Goal: Task Accomplishment & Management: Complete application form

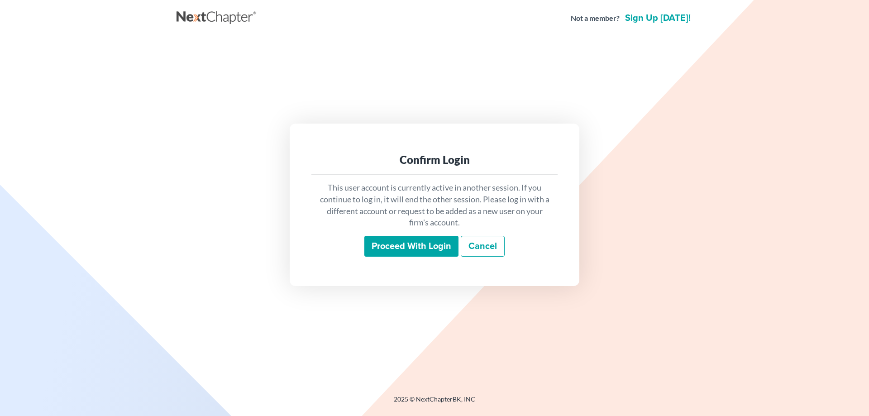
click at [379, 245] on input "Proceed with login" at bounding box center [411, 246] width 94 height 21
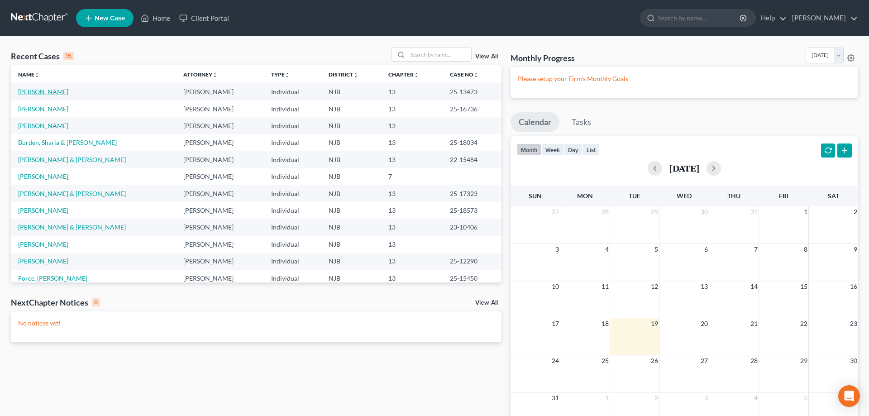
click at [51, 92] on link "[PERSON_NAME]" at bounding box center [43, 92] width 50 height 8
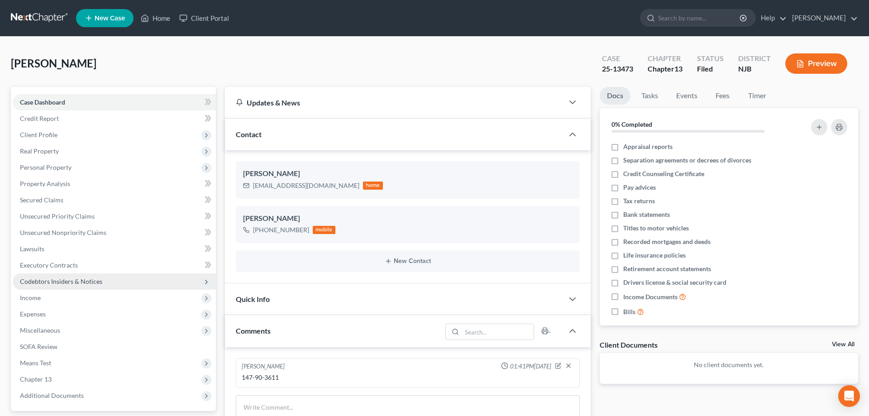
click at [68, 281] on span "Codebtors Insiders & Notices" at bounding box center [61, 281] width 82 height 8
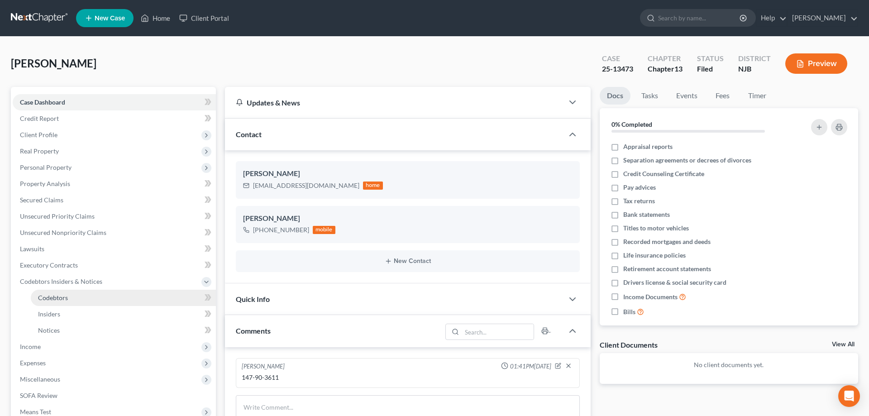
click at [63, 298] on span "Codebtors" at bounding box center [53, 298] width 30 height 8
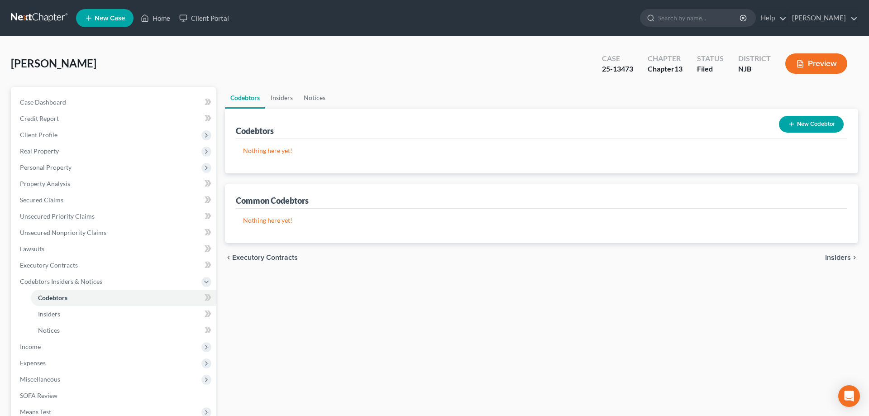
click at [808, 125] on button "New Codebtor" at bounding box center [811, 124] width 65 height 17
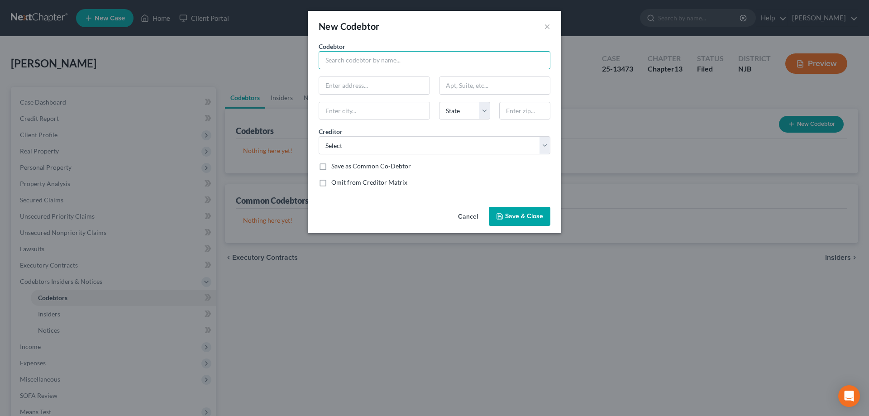
click at [371, 64] on input "text" at bounding box center [435, 60] width 232 height 18
type input "[PERSON_NAME]"
click at [371, 90] on input "text" at bounding box center [374, 85] width 110 height 17
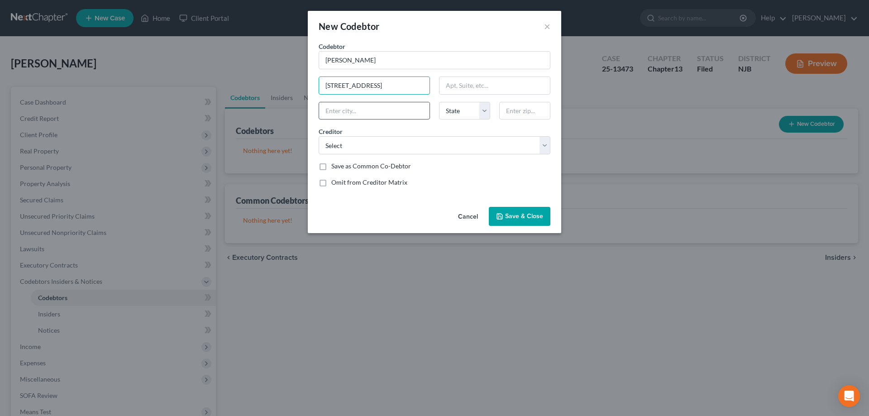
type input "[STREET_ADDRESS]"
click at [387, 110] on input "text" at bounding box center [374, 110] width 110 height 17
click at [521, 111] on input "text" at bounding box center [524, 111] width 51 height 18
type input "08332"
type input "[GEOGRAPHIC_DATA]"
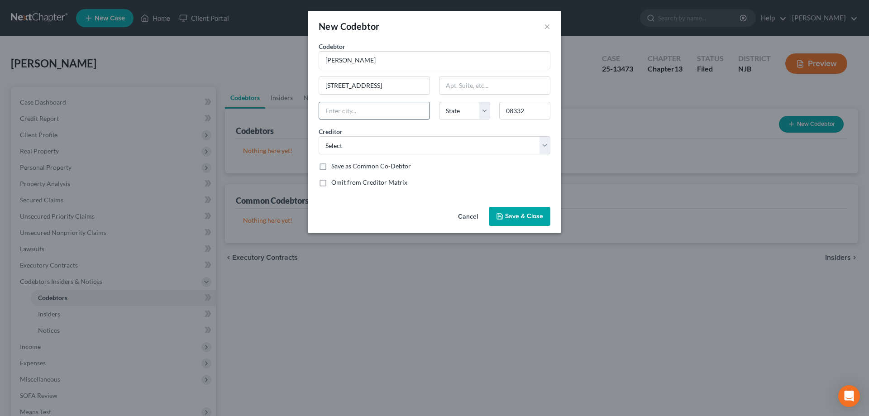
select select "33"
click at [407, 109] on input "[GEOGRAPHIC_DATA]" at bounding box center [374, 110] width 110 height 17
click at [319, 136] on select "Select Verizon [PERSON_NAME] DECAF Millville Municipal Ct Wildwood Municipal Co…" at bounding box center [435, 145] width 232 height 18
click at [544, 143] on select "Select Verizon [PERSON_NAME] DECAF Millville Municipal Ct Wildwood Municipal Co…" at bounding box center [435, 145] width 232 height 18
click at [319, 136] on select "Select Verizon [PERSON_NAME] DECAF Millville Municipal Ct Wildwood Municipal Co…" at bounding box center [435, 145] width 232 height 18
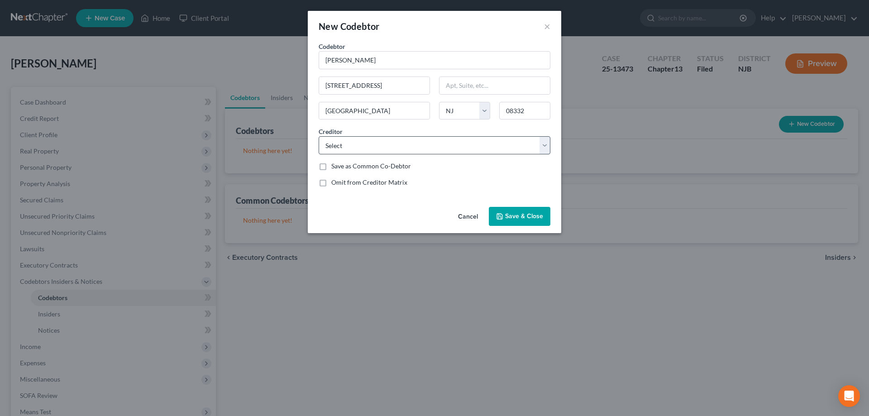
click at [635, 361] on div "New Codebtor × Codebtor * [PERSON_NAME] Codebtor * [GEOGRAPHIC_DATA][PERSON_NAM…" at bounding box center [434, 208] width 869 height 416
click at [546, 24] on button "×" at bounding box center [547, 26] width 6 height 11
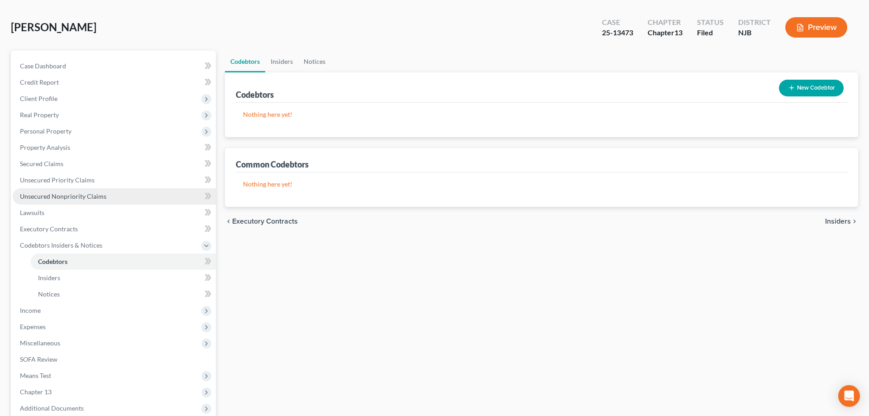
scroll to position [46, 0]
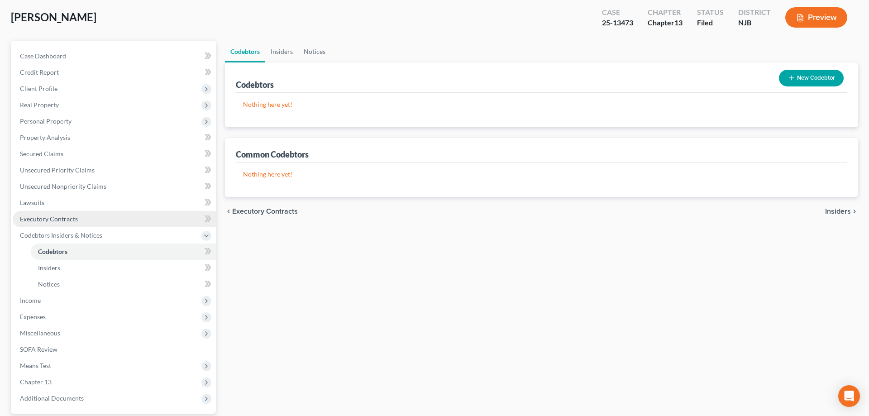
click at [59, 218] on span "Executory Contracts" at bounding box center [49, 219] width 58 height 8
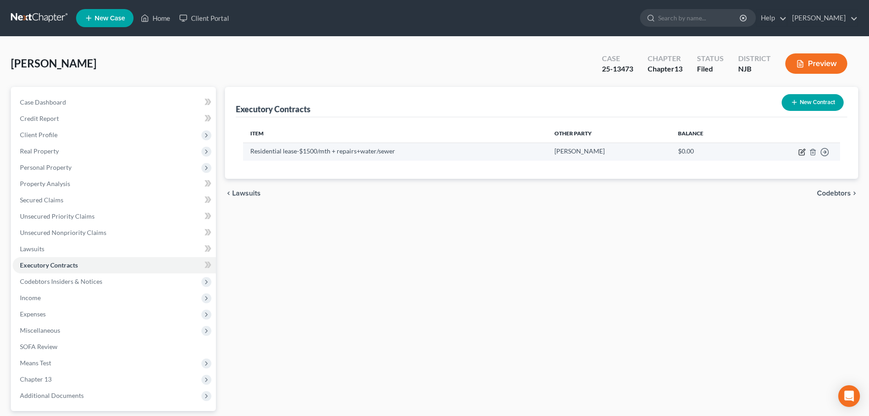
click at [801, 153] on icon "button" at bounding box center [803, 151] width 4 height 4
select select "3"
select select "33"
select select "0"
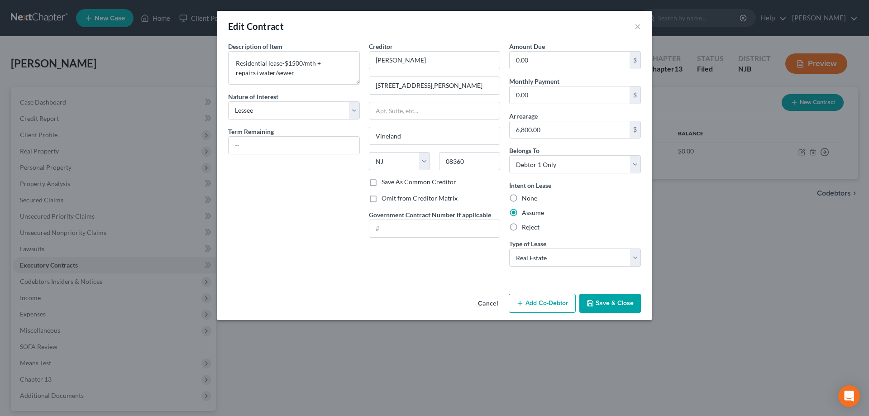
click at [619, 304] on button "Save & Close" at bounding box center [610, 303] width 62 height 19
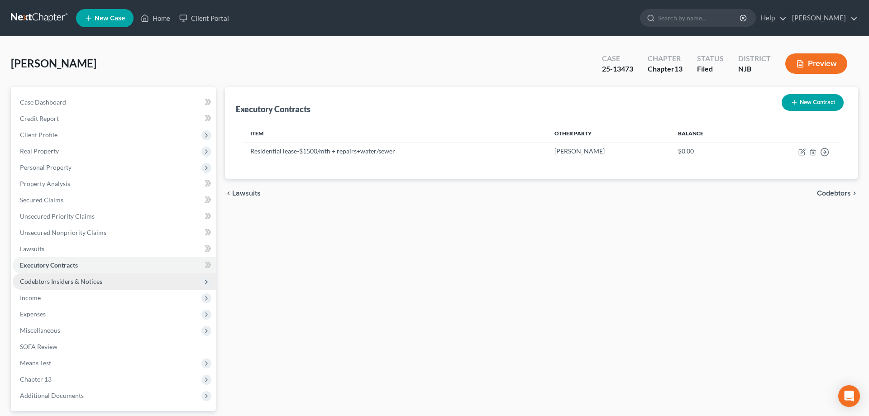
click at [75, 280] on span "Codebtors Insiders & Notices" at bounding box center [61, 281] width 82 height 8
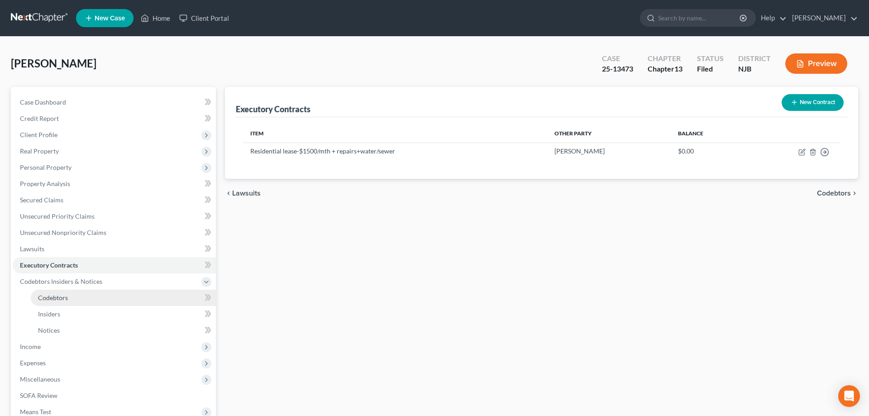
click at [70, 295] on link "Codebtors" at bounding box center [123, 298] width 185 height 16
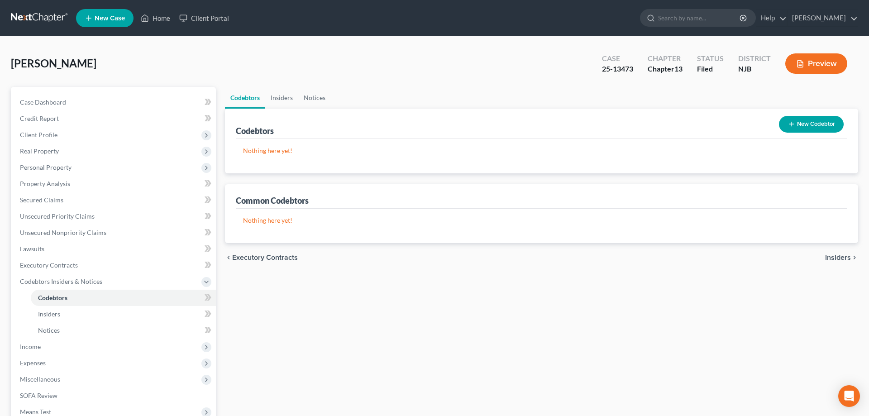
click at [796, 126] on button "New Codebtor" at bounding box center [811, 124] width 65 height 17
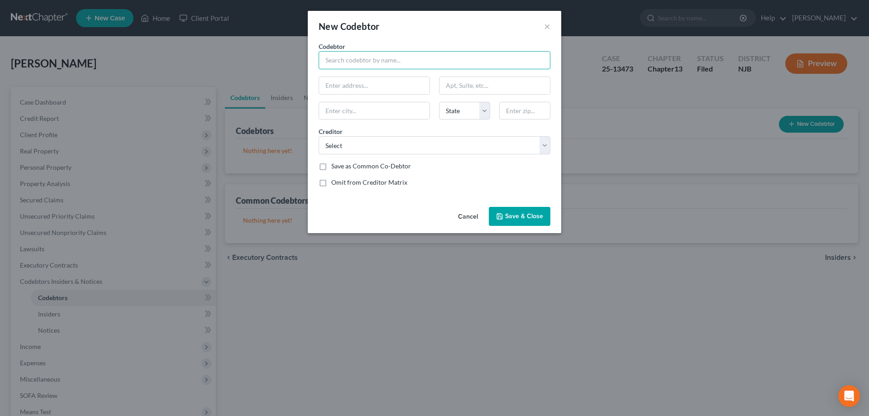
click at [365, 61] on input "text" at bounding box center [435, 60] width 232 height 18
click at [319, 136] on select "Select Verizon [PERSON_NAME] DECAF Millville Municipal Ct Wildwood Municipal Co…" at bounding box center [435, 145] width 232 height 18
select select "1"
click option "[PERSON_NAME]" at bounding box center [0, 0] width 0 height 0
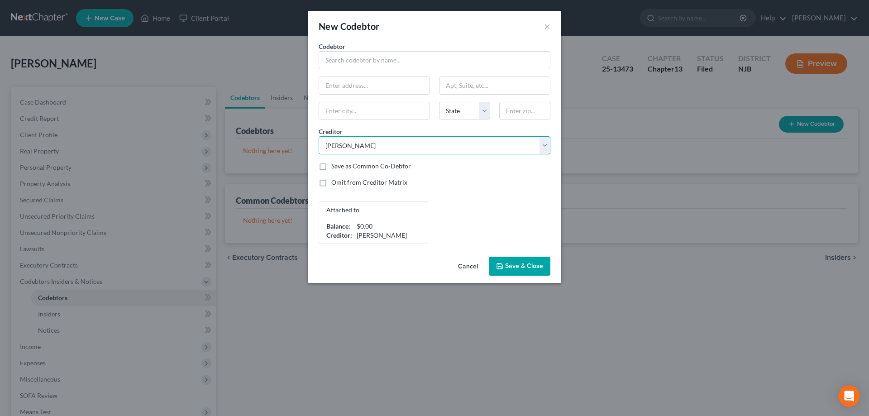
click at [319, 136] on select "Select Verizon [PERSON_NAME] DECAF Millville Municipal Ct Wildwood Municipal Co…" at bounding box center [435, 145] width 232 height 18
click at [544, 148] on select "Select Verizon [PERSON_NAME] DECAF Millville Municipal Ct Wildwood Municipal Co…" at bounding box center [435, 145] width 232 height 18
click at [319, 136] on select "Select Verizon [PERSON_NAME] DECAF Millville Municipal Ct Wildwood Municipal Co…" at bounding box center [435, 145] width 232 height 18
click at [391, 147] on select "Select Verizon [PERSON_NAME] DECAF Millville Municipal Ct Wildwood Municipal Co…" at bounding box center [435, 145] width 232 height 18
click at [319, 136] on select "Select Verizon [PERSON_NAME] DECAF Millville Municipal Ct Wildwood Municipal Co…" at bounding box center [435, 145] width 232 height 18
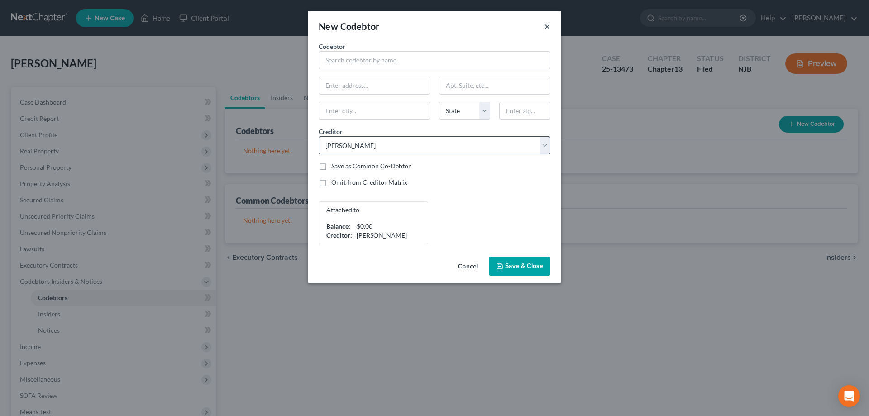
click at [546, 28] on button "×" at bounding box center [547, 26] width 6 height 11
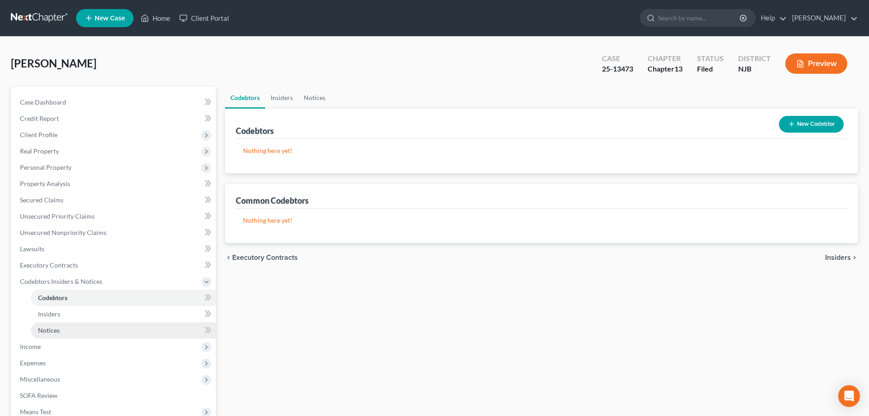
click at [50, 331] on span "Notices" at bounding box center [49, 330] width 22 height 8
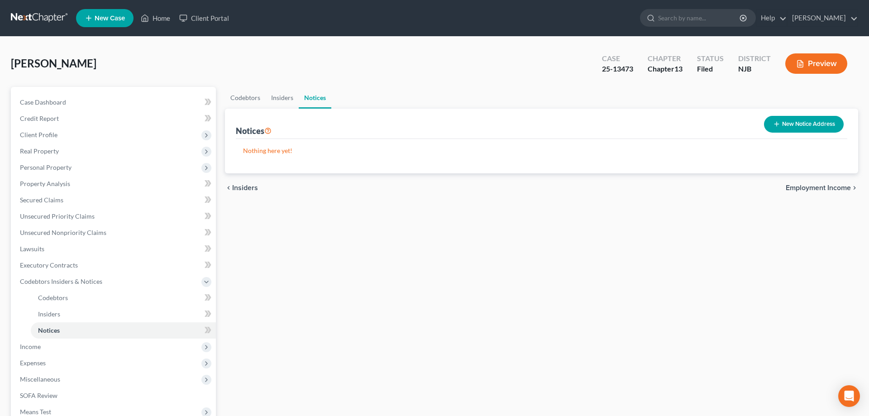
click at [787, 120] on button "New Notice Address" at bounding box center [804, 124] width 80 height 17
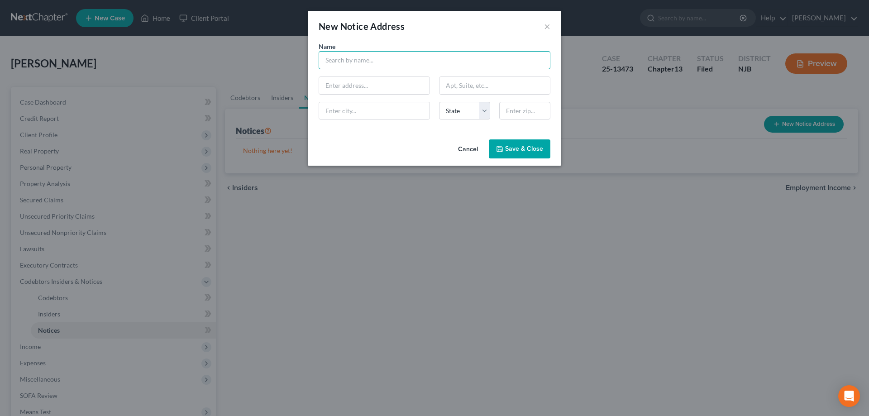
click at [377, 65] on input "text" at bounding box center [435, 60] width 232 height 18
type input "[PERSON_NAME]"
click at [371, 84] on input "text" at bounding box center [374, 85] width 110 height 17
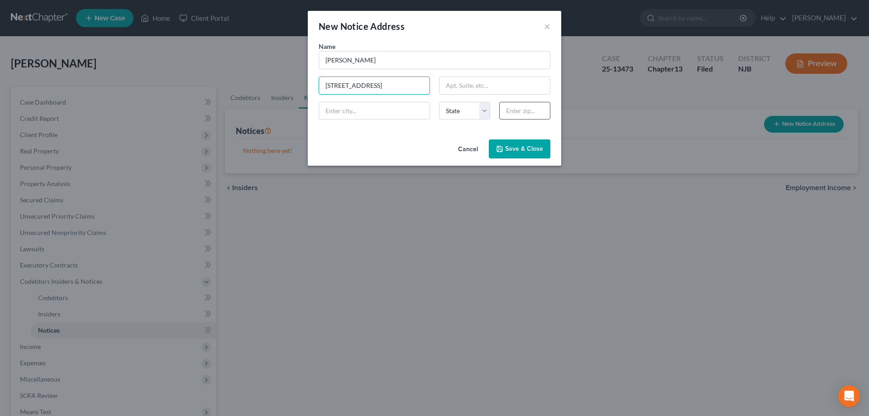
type input "[STREET_ADDRESS]"
click at [512, 111] on input "text" at bounding box center [524, 111] width 51 height 18
type input "08332"
type input "[GEOGRAPHIC_DATA]"
select select "33"
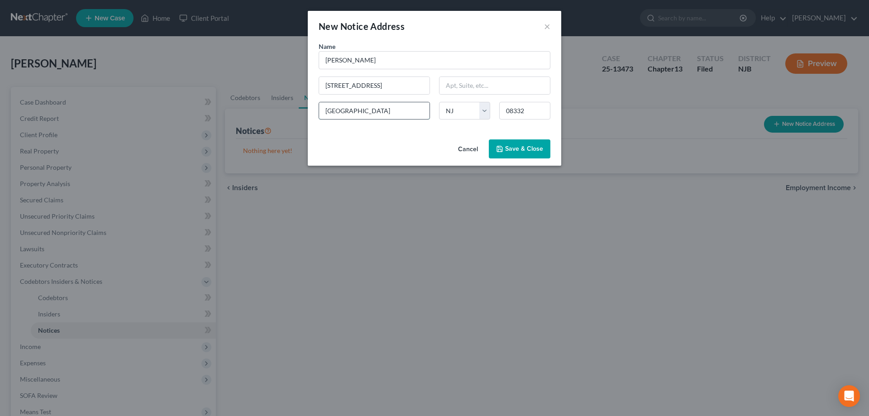
click at [378, 110] on input "[GEOGRAPHIC_DATA]" at bounding box center [374, 110] width 110 height 17
click at [518, 152] on span "Save & Close" at bounding box center [524, 149] width 38 height 8
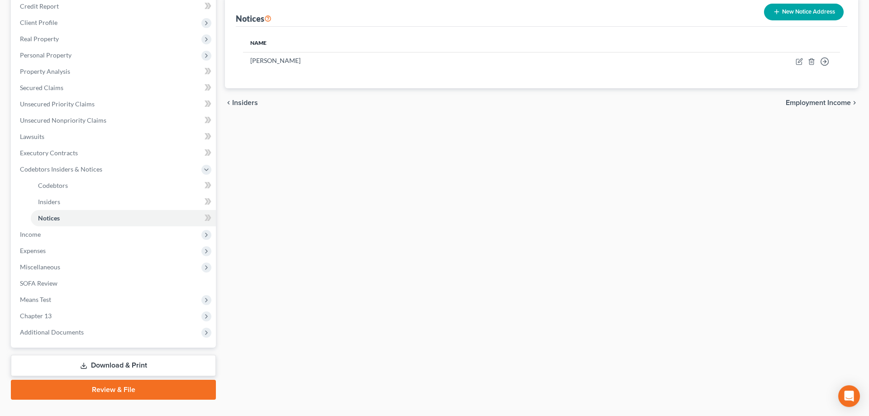
scroll to position [129, 0]
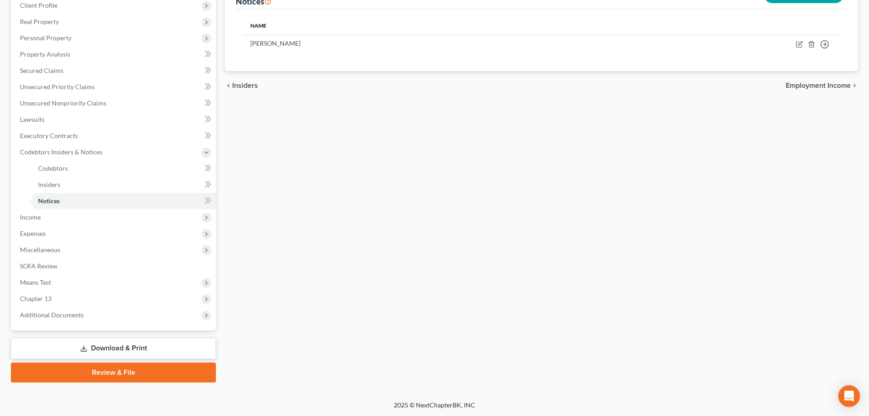
click at [136, 352] on link "Download & Print" at bounding box center [113, 348] width 205 height 21
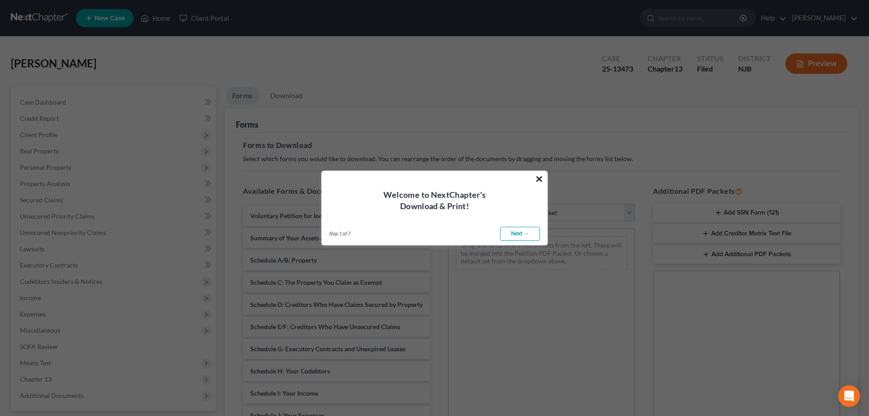
click at [538, 181] on button "×" at bounding box center [539, 179] width 9 height 14
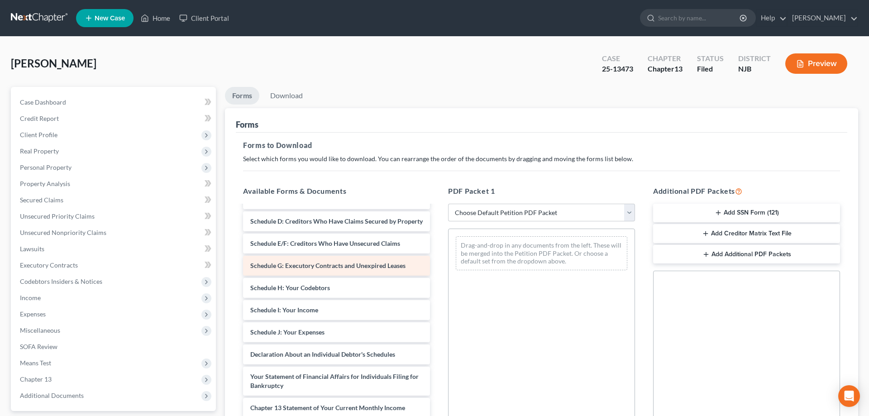
scroll to position [92, 0]
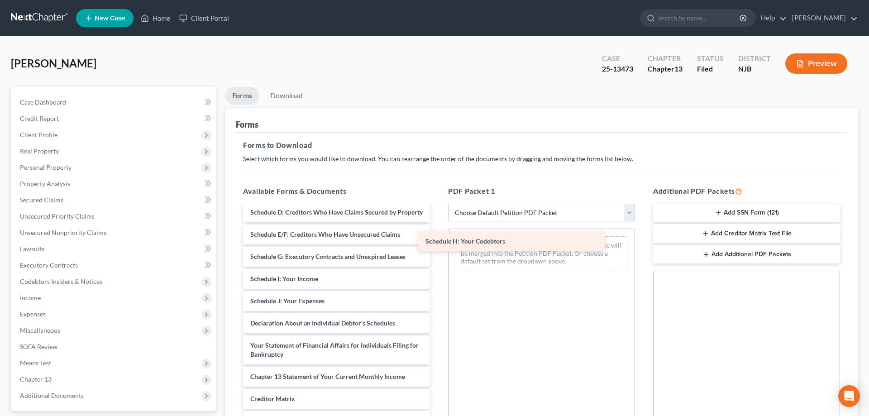
drag, startPoint x: 382, startPoint y: 277, endPoint x: 557, endPoint y: 240, distance: 179.0
click at [437, 240] on div "Schedule H: Your Codebtors Voluntary Petition for Individuals Filing for Bankru…" at bounding box center [336, 299] width 201 height 371
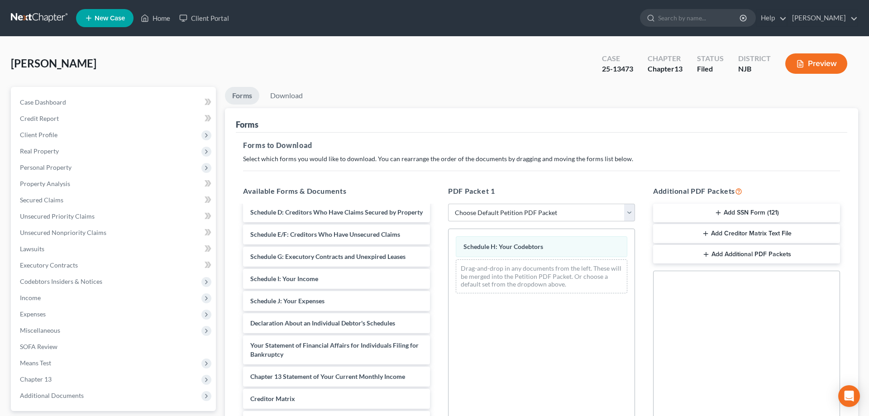
scroll to position [0, 0]
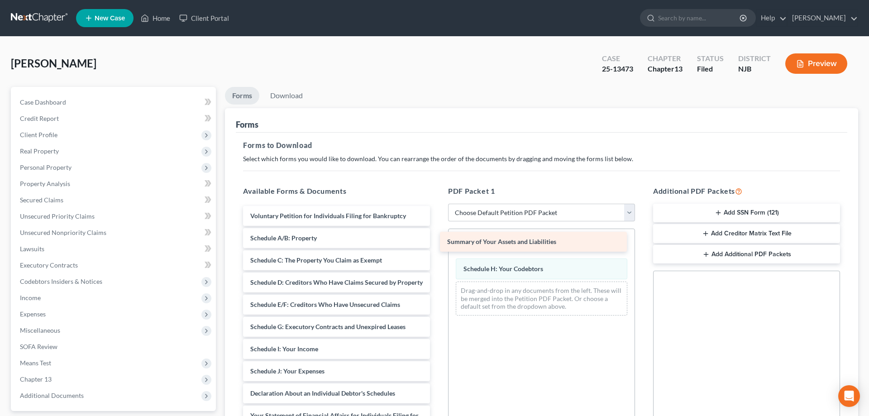
drag, startPoint x: 371, startPoint y: 237, endPoint x: 567, endPoint y: 241, distance: 196.9
click at [437, 241] on div "Summary of Your Assets and Liabilities Voluntary Petition for Individuals Filin…" at bounding box center [336, 380] width 201 height 348
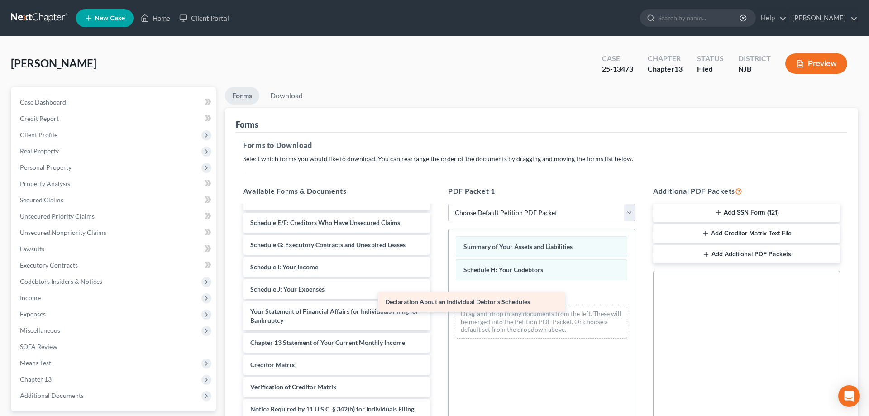
scroll to position [82, 0]
drag, startPoint x: 321, startPoint y: 288, endPoint x: 531, endPoint y: 299, distance: 210.3
click at [437, 299] on div "Declaration About an Individual Debtor's Schedules Voluntary Petition for Indiv…" at bounding box center [336, 287] width 201 height 326
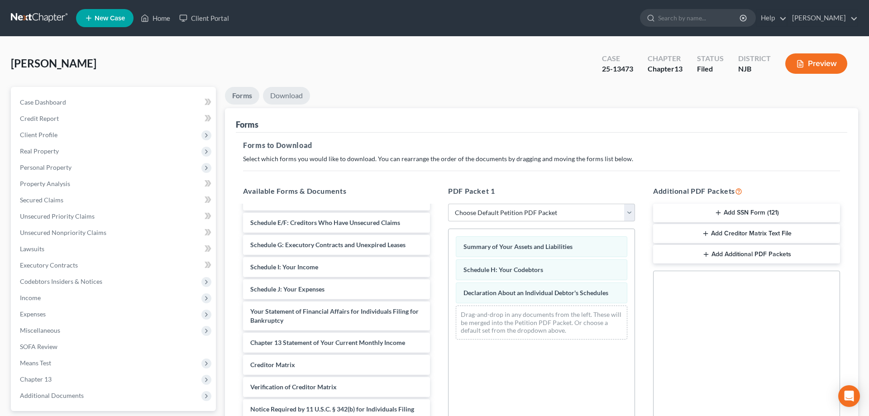
click at [291, 96] on link "Download" at bounding box center [286, 96] width 47 height 18
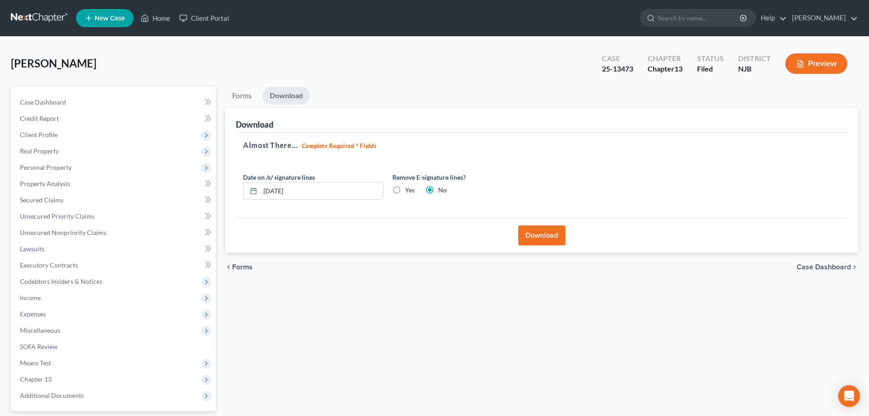
click at [526, 236] on button "Download" at bounding box center [541, 235] width 47 height 20
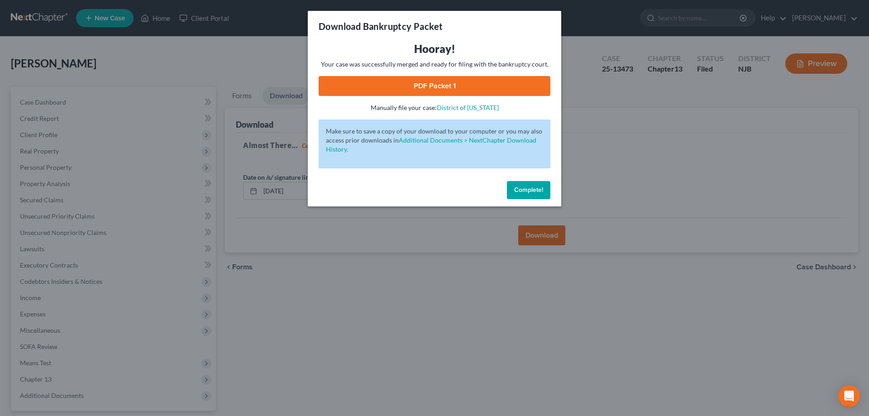
click at [452, 85] on link "PDF Packet 1" at bounding box center [435, 86] width 232 height 20
click at [540, 188] on span "Complete!" at bounding box center [528, 190] width 29 height 8
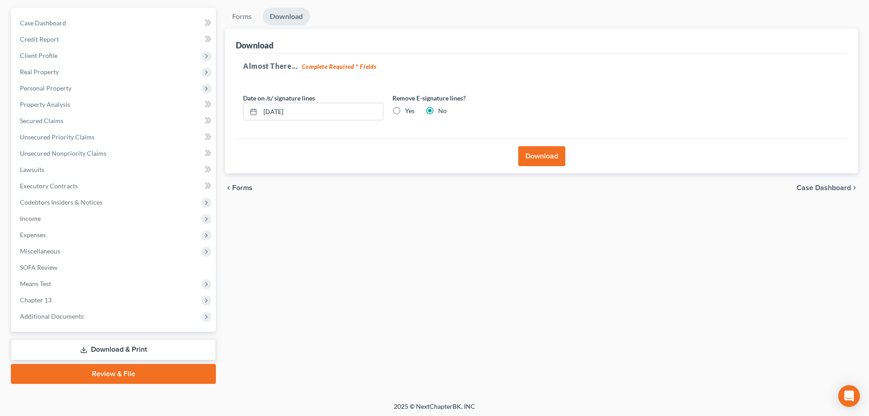
scroll to position [81, 0]
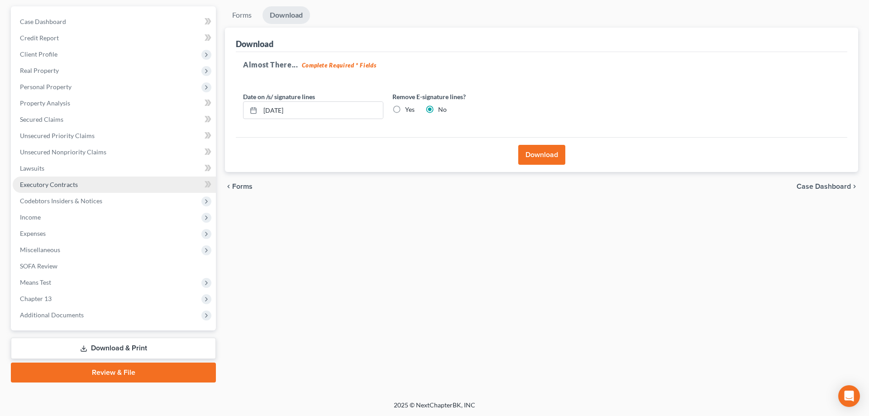
click at [65, 185] on span "Executory Contracts" at bounding box center [49, 185] width 58 height 8
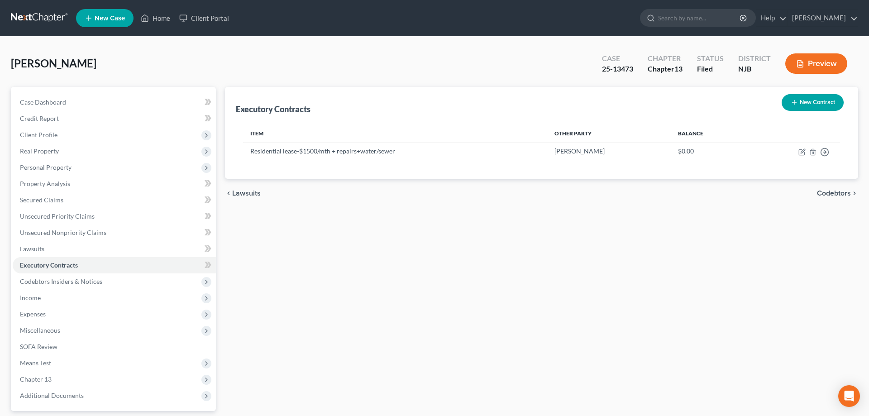
click at [818, 65] on button "Preview" at bounding box center [816, 63] width 62 height 20
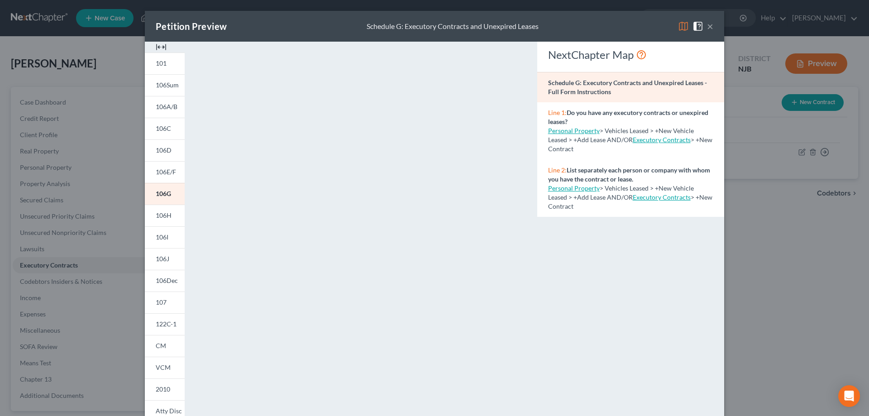
click at [708, 29] on button "×" at bounding box center [710, 26] width 6 height 11
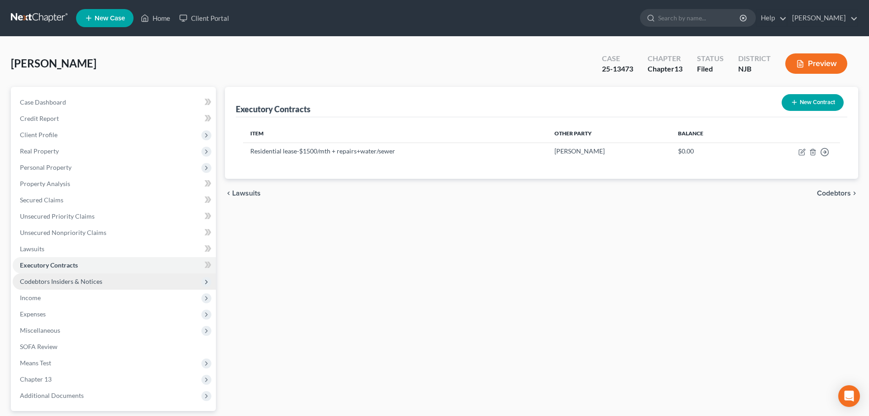
click at [94, 282] on span "Codebtors Insiders & Notices" at bounding box center [61, 281] width 82 height 8
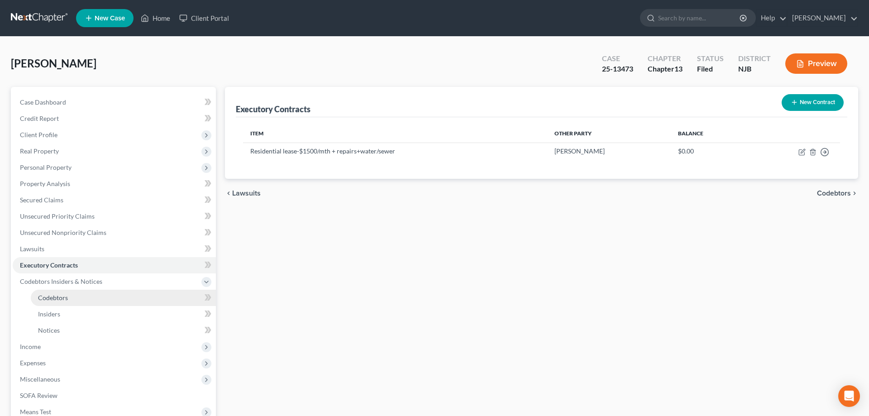
click at [71, 298] on link "Codebtors" at bounding box center [123, 298] width 185 height 16
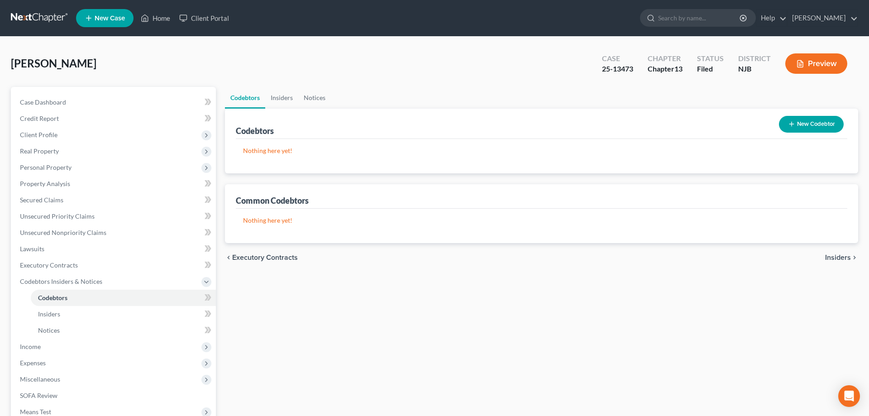
click at [800, 122] on button "New Codebtor" at bounding box center [811, 124] width 65 height 17
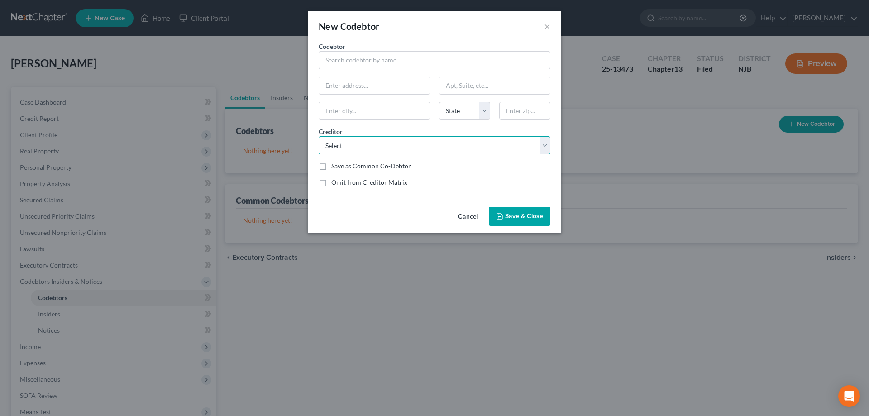
click at [319, 136] on select "Select Verizon [PERSON_NAME] DECAF Millville Municipal Ct Wildwood Municipal Co…" at bounding box center [435, 145] width 232 height 18
click at [379, 60] on input "text" at bounding box center [435, 60] width 232 height 18
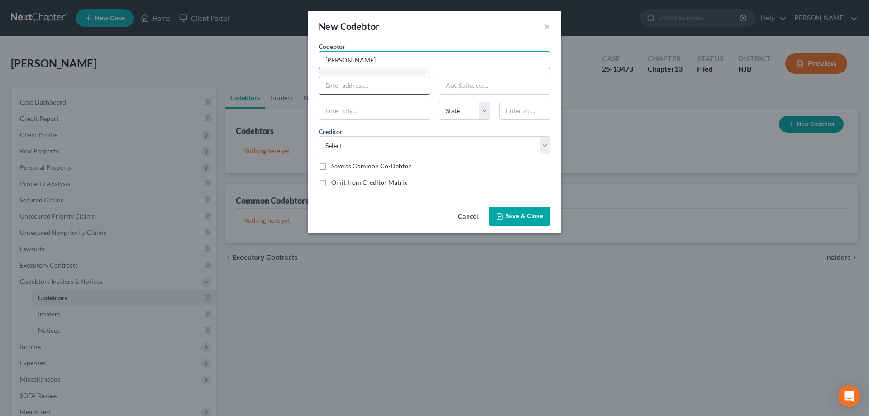
type input "[PERSON_NAME]"
click at [370, 90] on input "text" at bounding box center [374, 85] width 110 height 17
type input "[STREET_ADDRESS]"
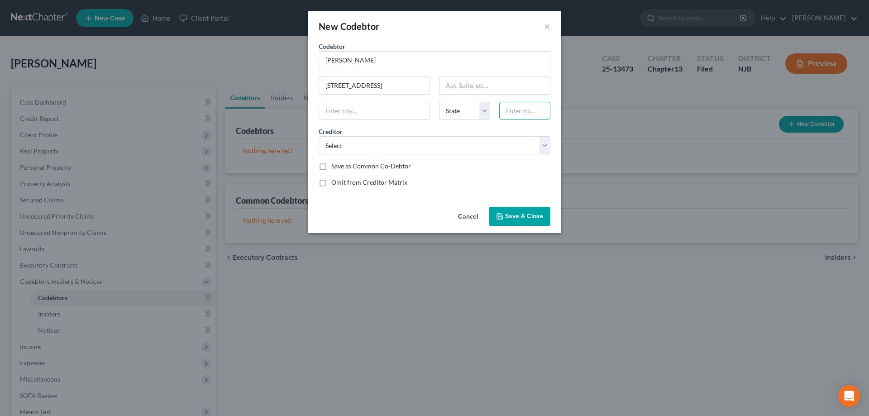
click at [514, 115] on input "text" at bounding box center [524, 111] width 51 height 18
type input "08332"
type input "[GEOGRAPHIC_DATA]"
select select "33"
click at [395, 107] on input "[GEOGRAPHIC_DATA]" at bounding box center [374, 110] width 110 height 17
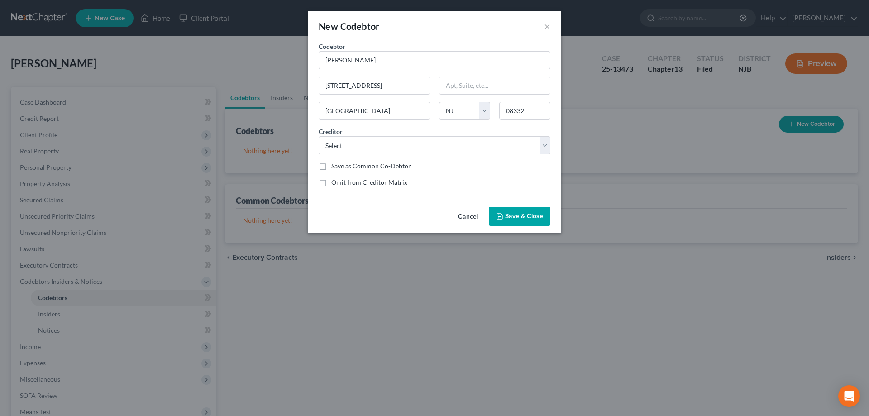
click at [331, 184] on label "Omit from Creditor Matrix" at bounding box center [369, 182] width 76 height 9
click at [335, 184] on input "Omit from Creditor Matrix" at bounding box center [338, 181] width 6 height 6
click at [331, 183] on label "Omit from Creditor Matrix" at bounding box center [369, 182] width 76 height 9
click at [335, 183] on input "Omit from Creditor Matrix" at bounding box center [338, 181] width 6 height 6
checkbox input "false"
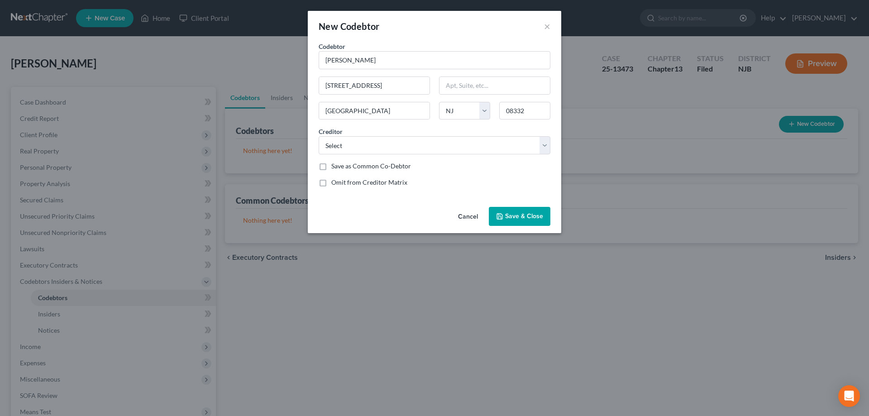
click at [515, 220] on span "Save & Close" at bounding box center [524, 216] width 38 height 8
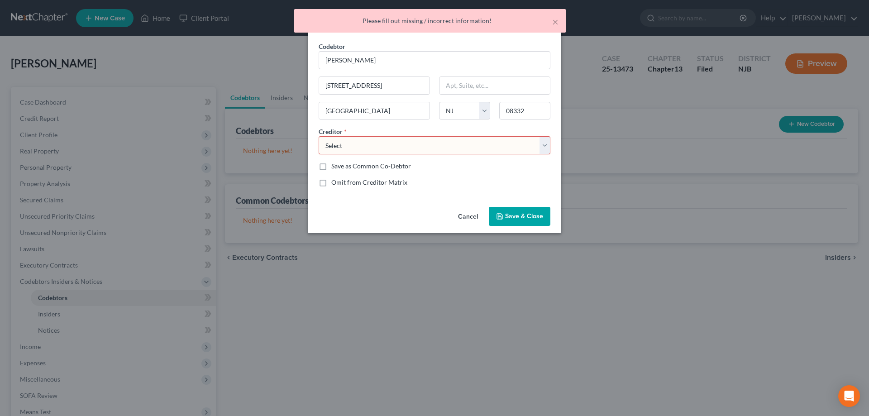
click at [319, 136] on select "Select Verizon [PERSON_NAME] DECAF Millville Municipal Ct Wildwood Municipal Co…" at bounding box center [435, 145] width 232 height 18
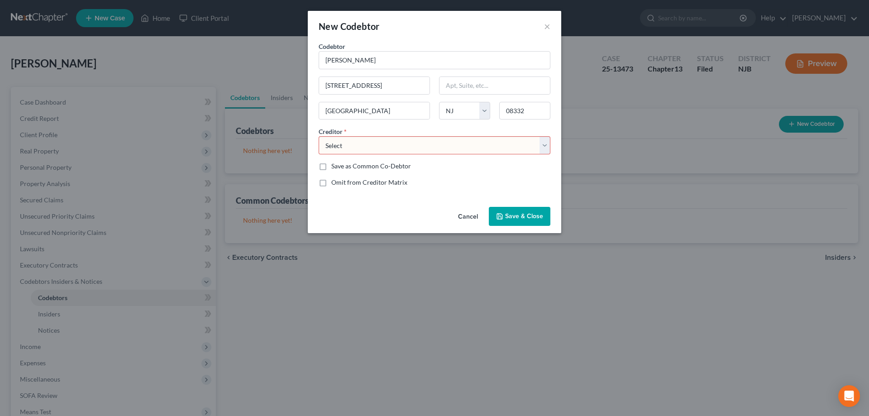
drag, startPoint x: 544, startPoint y: 147, endPoint x: 552, endPoint y: 38, distance: 109.4
click at [552, 38] on div "New Codebtor ×" at bounding box center [434, 26] width 253 height 31
click at [319, 136] on select "Select Verizon [PERSON_NAME] DECAF Millville Municipal Ct Wildwood Municipal Co…" at bounding box center [435, 145] width 232 height 18
select select "14"
click option "Inspira" at bounding box center [0, 0] width 0 height 0
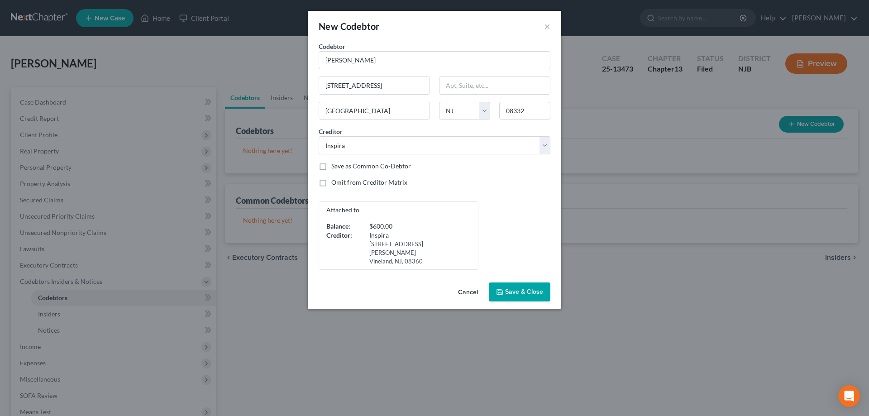
click at [516, 288] on span "Save & Close" at bounding box center [524, 292] width 38 height 8
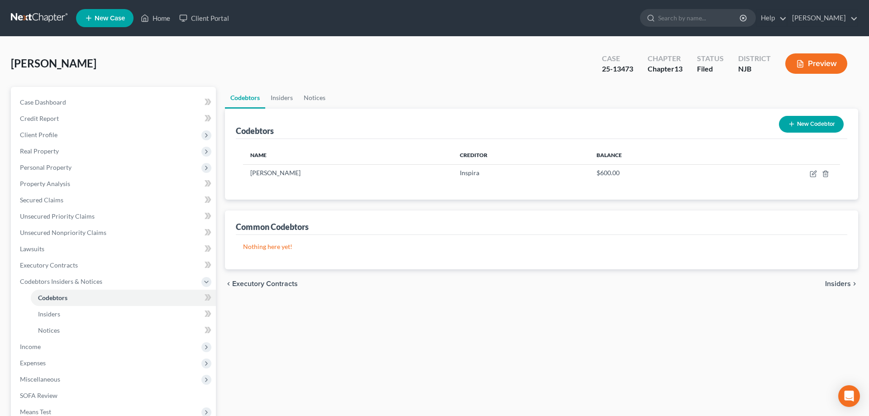
click at [815, 59] on button "Preview" at bounding box center [816, 63] width 62 height 20
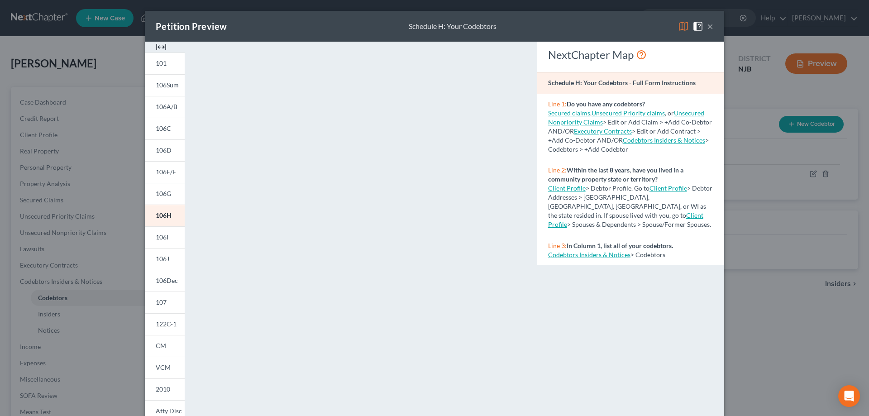
click at [710, 28] on button "×" at bounding box center [710, 26] width 6 height 11
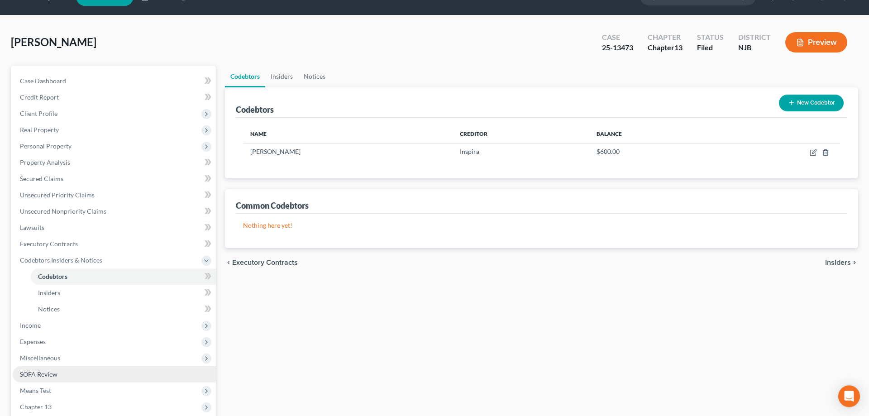
scroll to position [129, 0]
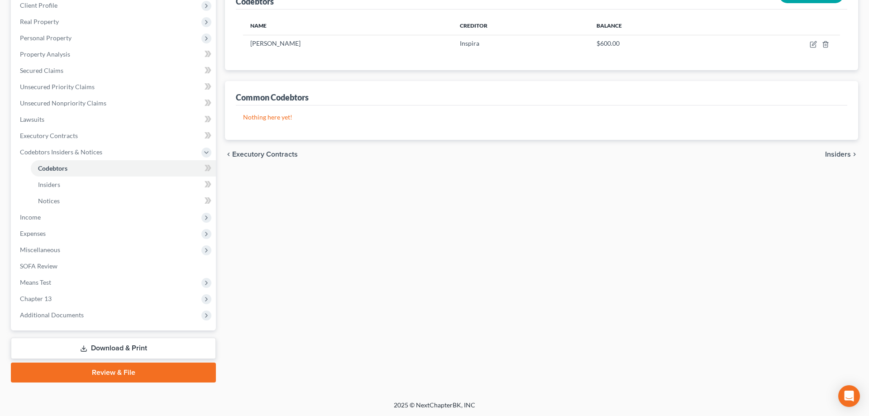
click at [144, 343] on link "Download & Print" at bounding box center [113, 348] width 205 height 21
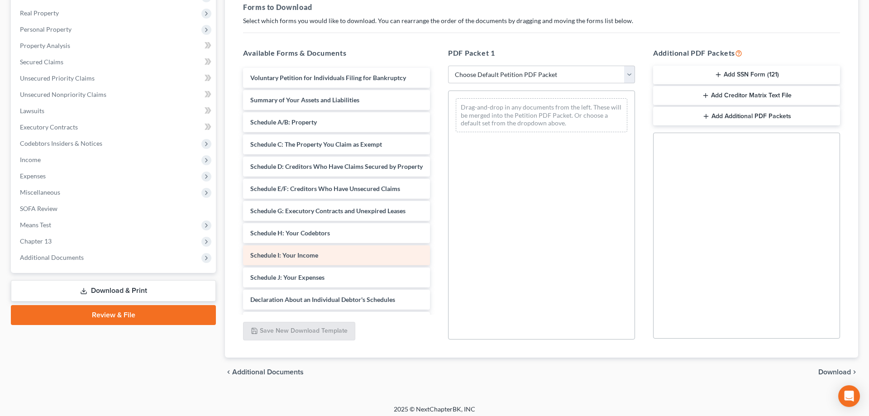
scroll to position [138, 0]
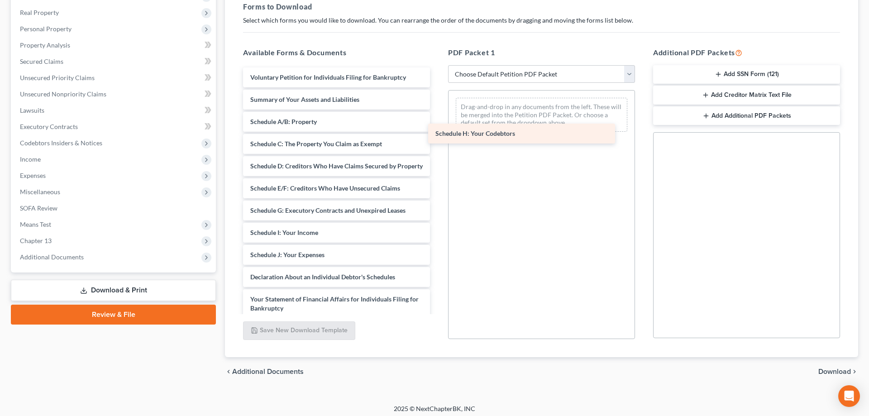
drag, startPoint x: 364, startPoint y: 229, endPoint x: 550, endPoint y: 131, distance: 210.1
click at [437, 131] on div "Schedule H: Your Codebtors Voluntary Petition for Individuals Filing for Bankru…" at bounding box center [336, 252] width 201 height 371
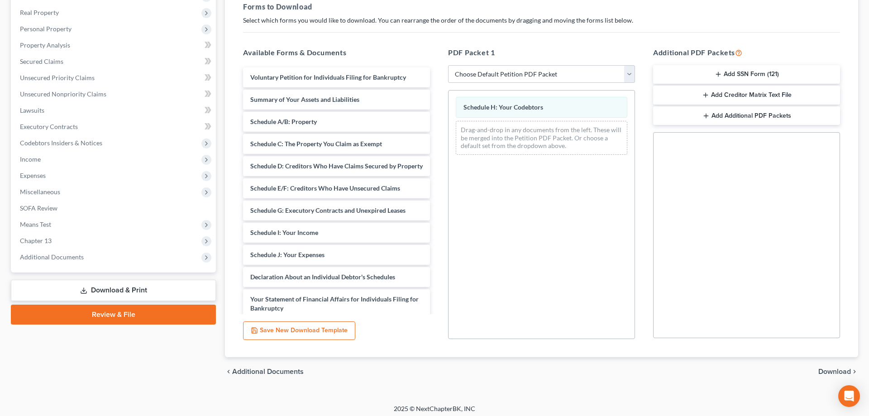
click at [523, 111] on div "Schedule H: Your Codebtors Schedule H: Your Codebtors Schedule H: Your Codebtor…" at bounding box center [541, 127] width 186 height 72
click at [0, 0] on span "Schedule H: Your Codebtors" at bounding box center [0, 0] width 0 height 0
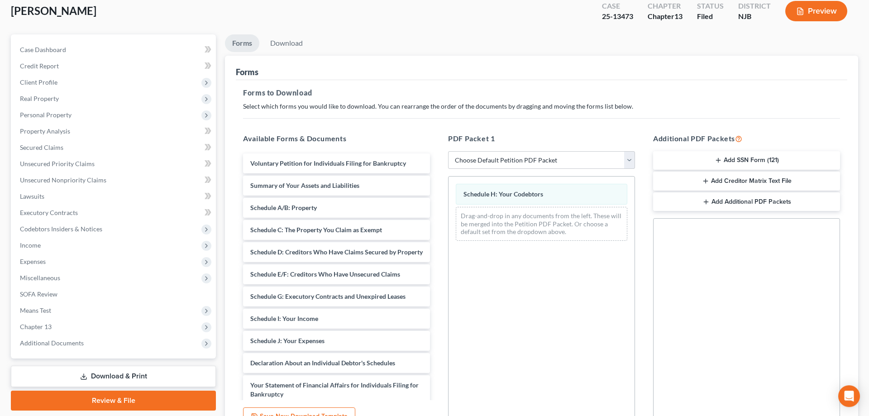
scroll to position [0, 0]
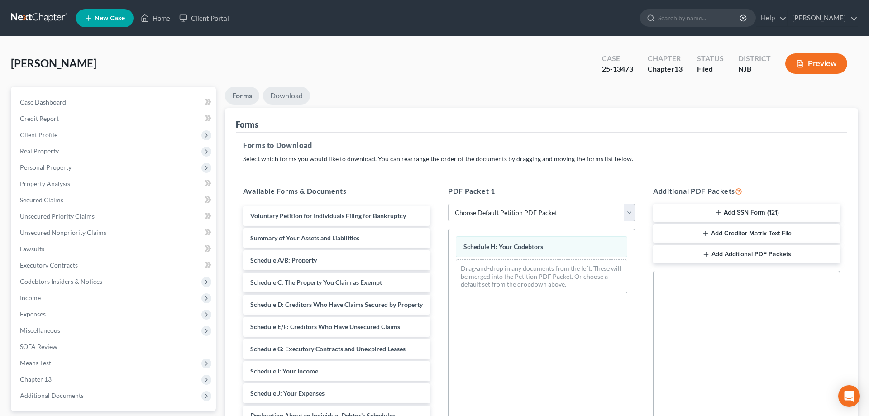
click at [295, 95] on link "Download" at bounding box center [286, 96] width 47 height 18
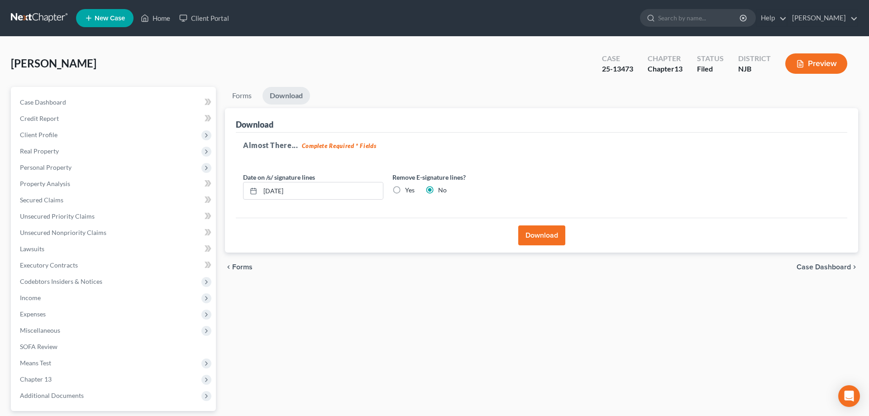
click at [529, 234] on button "Download" at bounding box center [541, 235] width 47 height 20
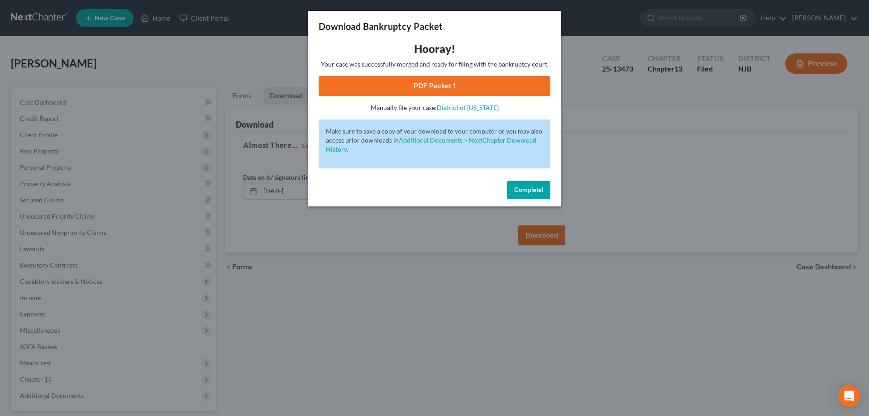
click at [495, 89] on link "PDF Packet 1" at bounding box center [435, 86] width 232 height 20
click at [537, 188] on span "Complete!" at bounding box center [528, 190] width 29 height 8
